Goal: Check status: Check status

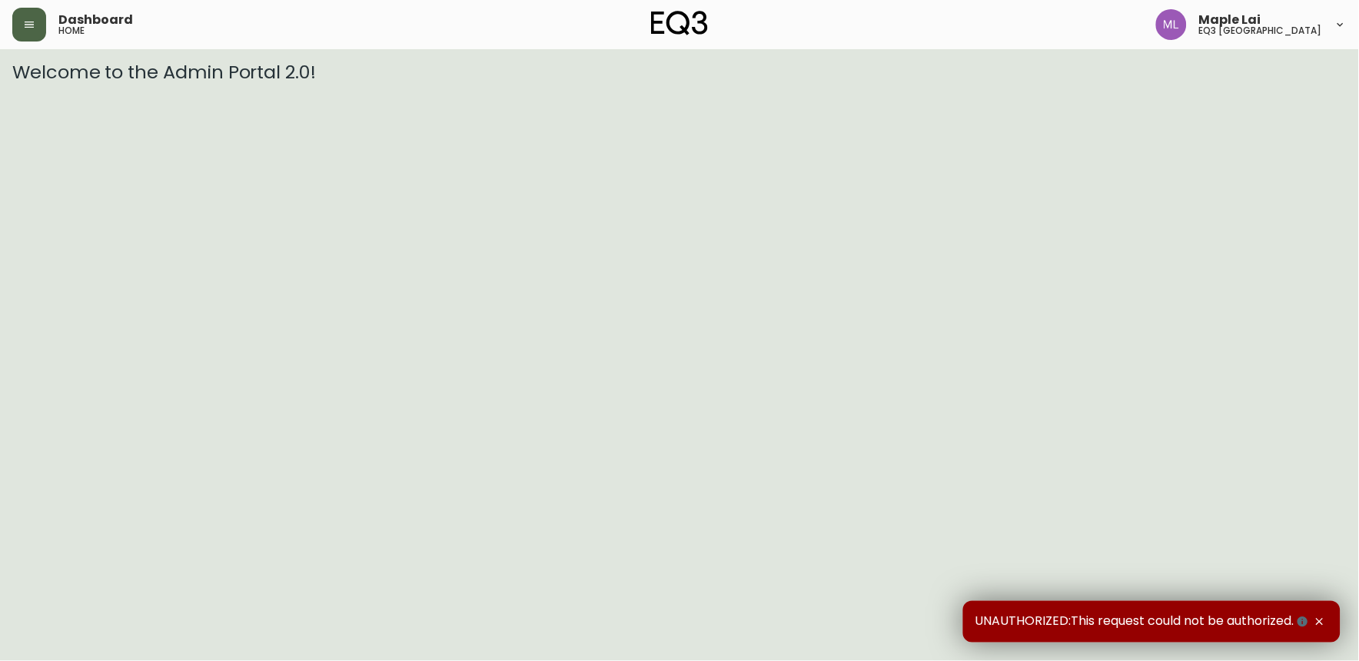
click at [41, 21] on button "button" at bounding box center [29, 25] width 34 height 34
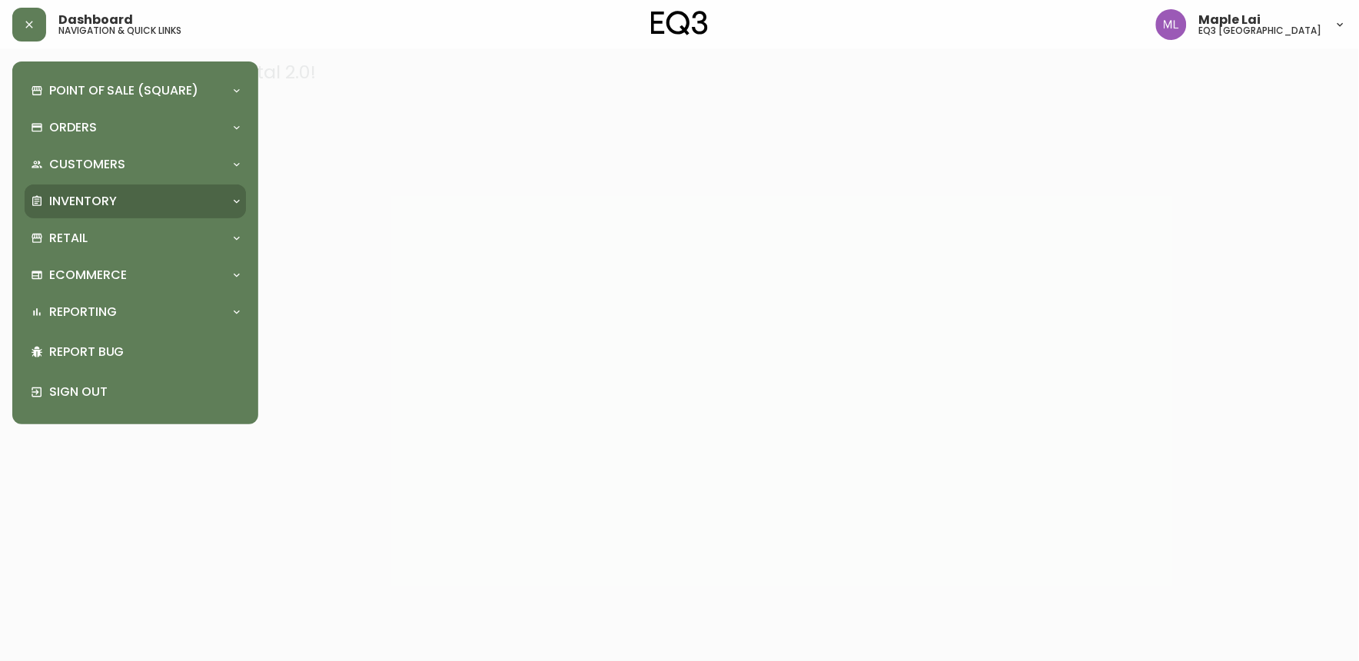
click at [141, 210] on div "Inventory" at bounding box center [135, 201] width 221 height 34
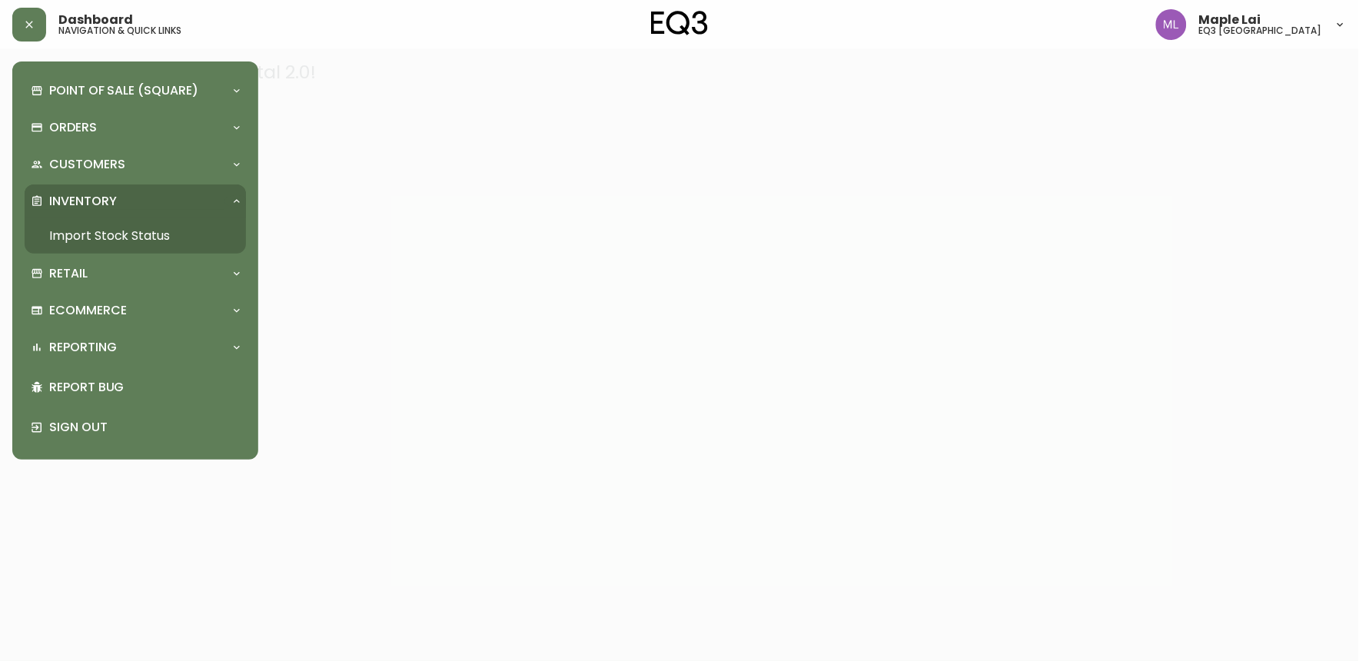
click at [134, 201] on div "Inventory" at bounding box center [128, 201] width 194 height 17
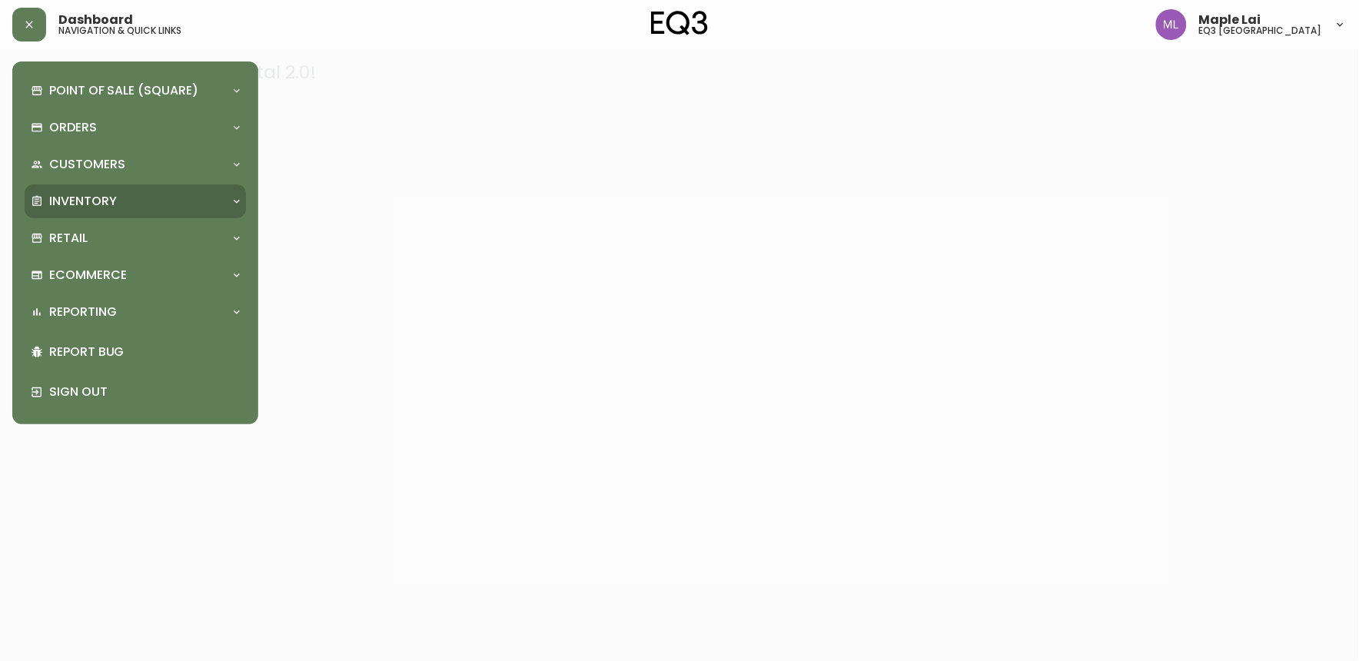
click at [81, 193] on p "Inventory" at bounding box center [83, 201] width 68 height 17
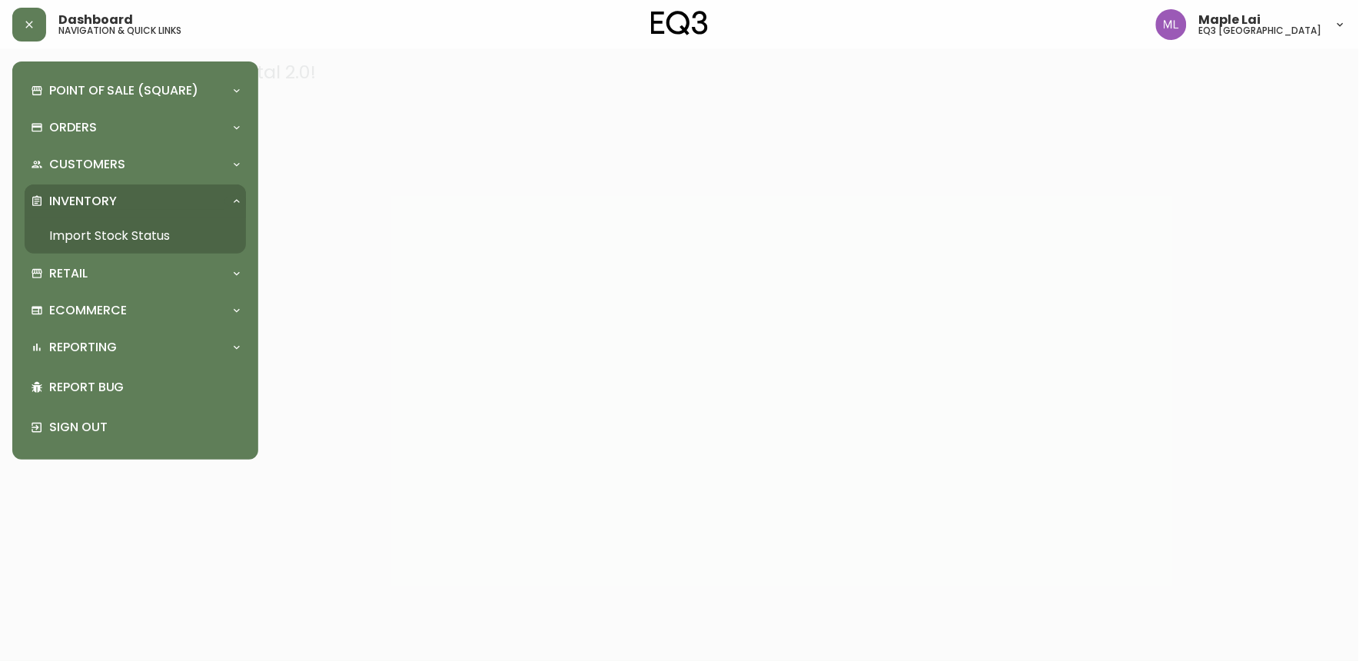
click at [93, 240] on link "Import Stock Status" at bounding box center [135, 235] width 221 height 35
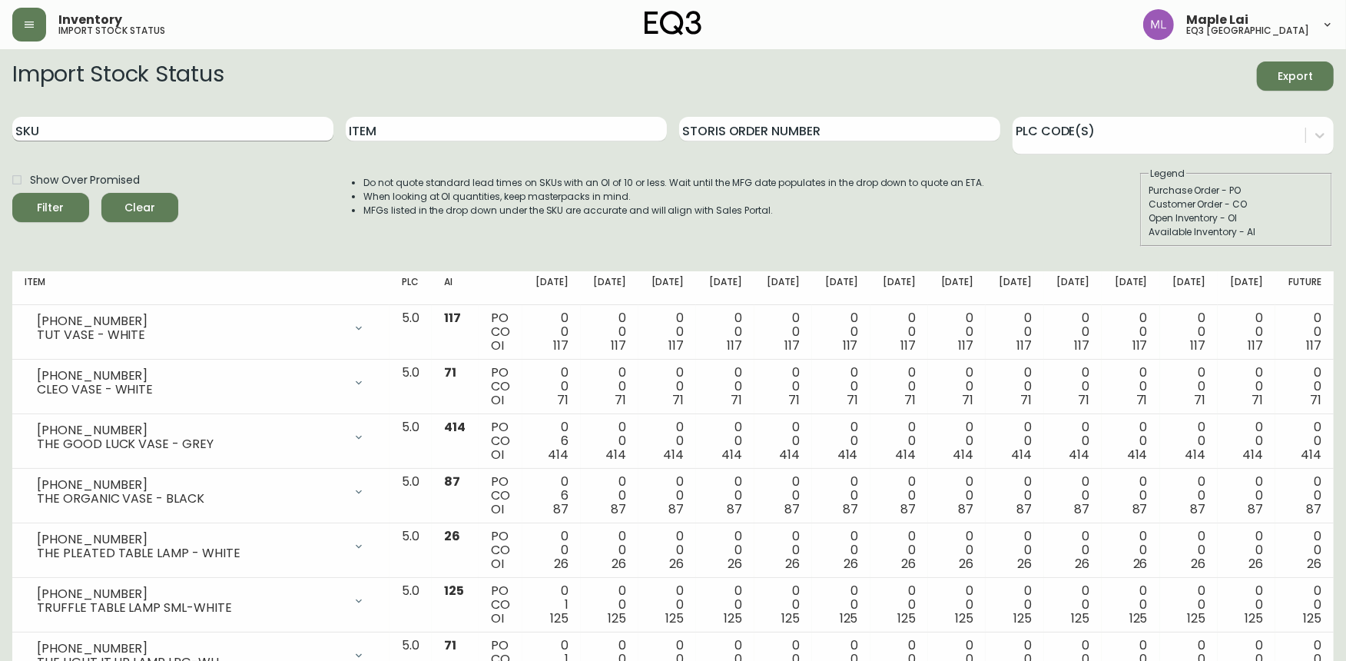
click at [209, 137] on input "SKU" at bounding box center [172, 129] width 321 height 25
paste input "2020-111-13"
type input "2020-111-13"
click at [12, 193] on button "Filter" at bounding box center [50, 207] width 77 height 29
